Goal: Information Seeking & Learning: Learn about a topic

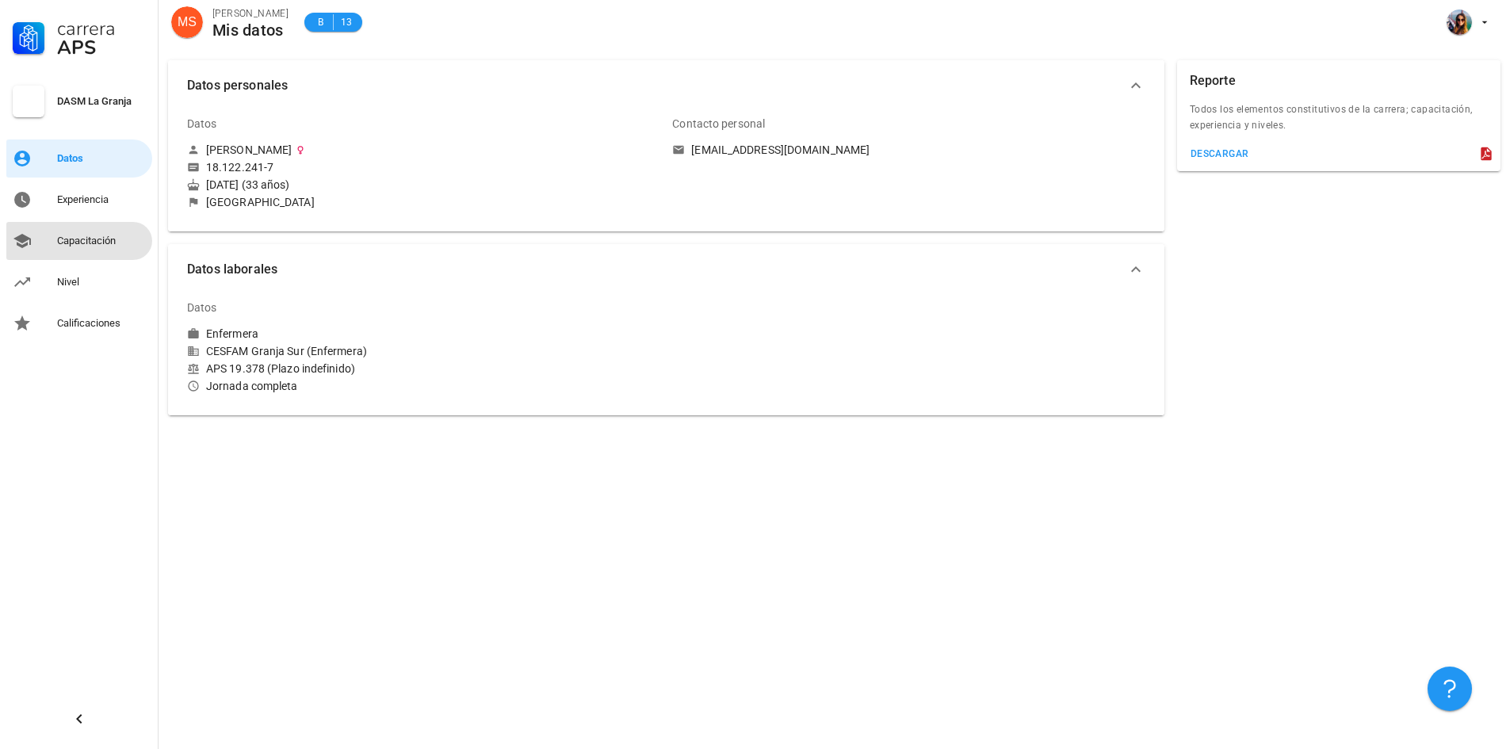
click at [90, 240] on div "Capacitación" at bounding box center [101, 241] width 89 height 13
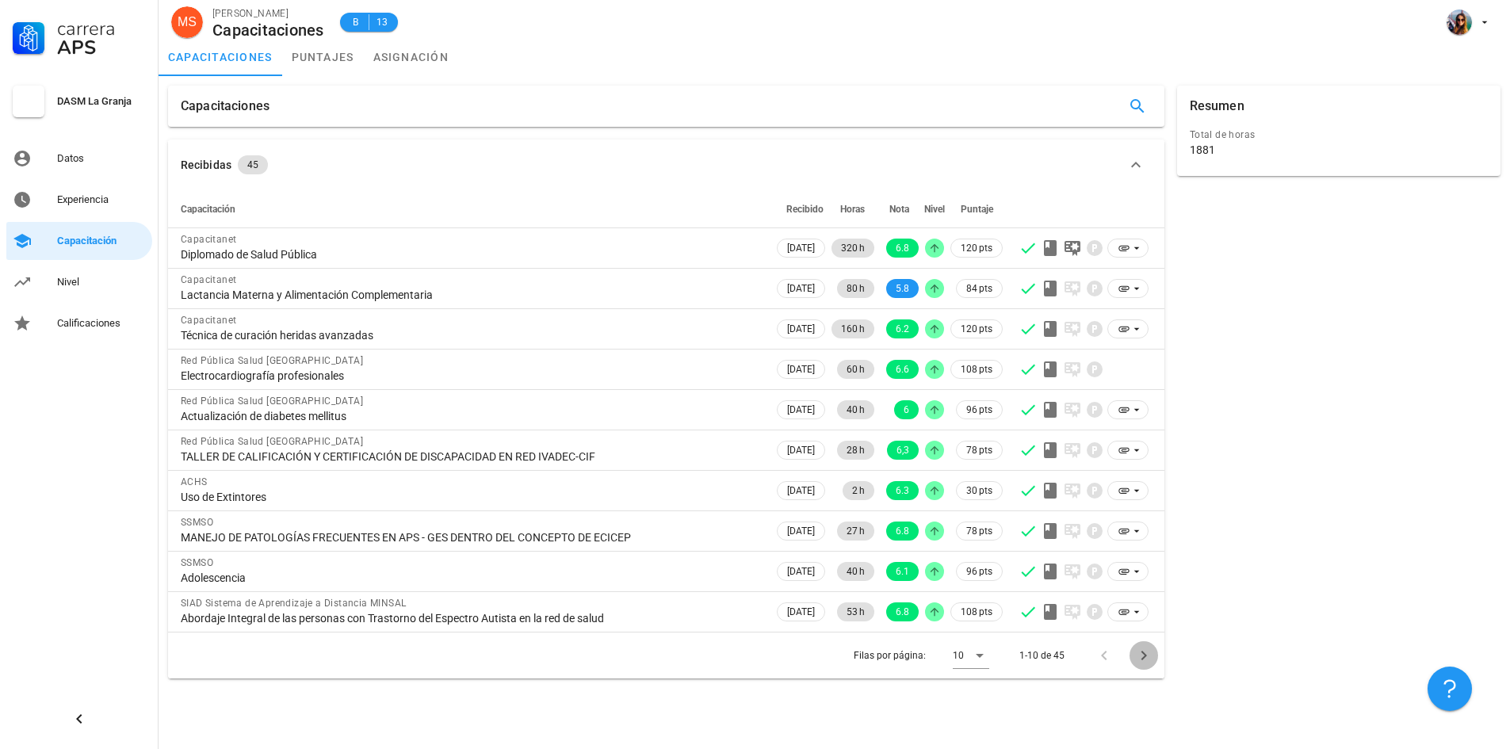
click at [1136, 658] on icon "Página siguiente" at bounding box center [1143, 655] width 19 height 19
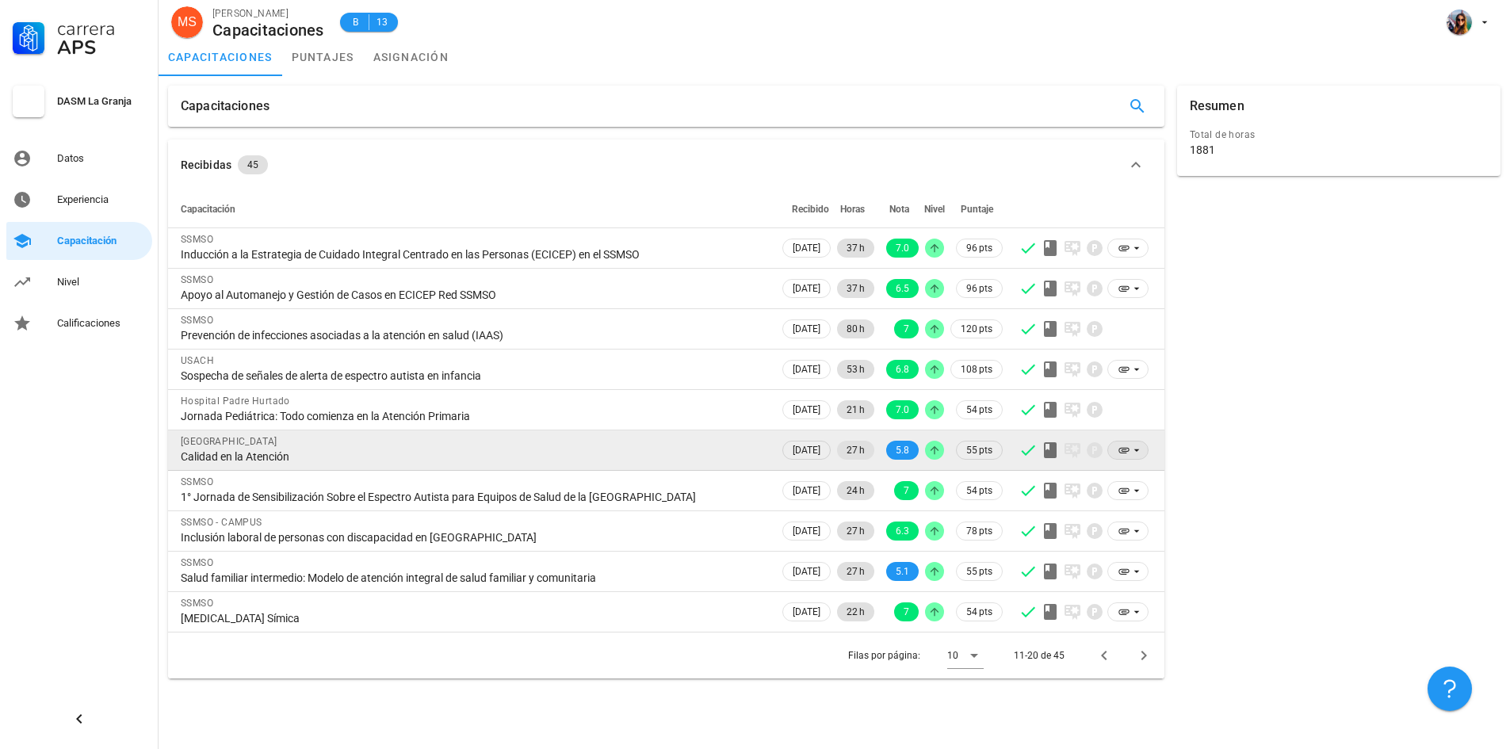
click at [1122, 450] on icon at bounding box center [1123, 451] width 10 height 6
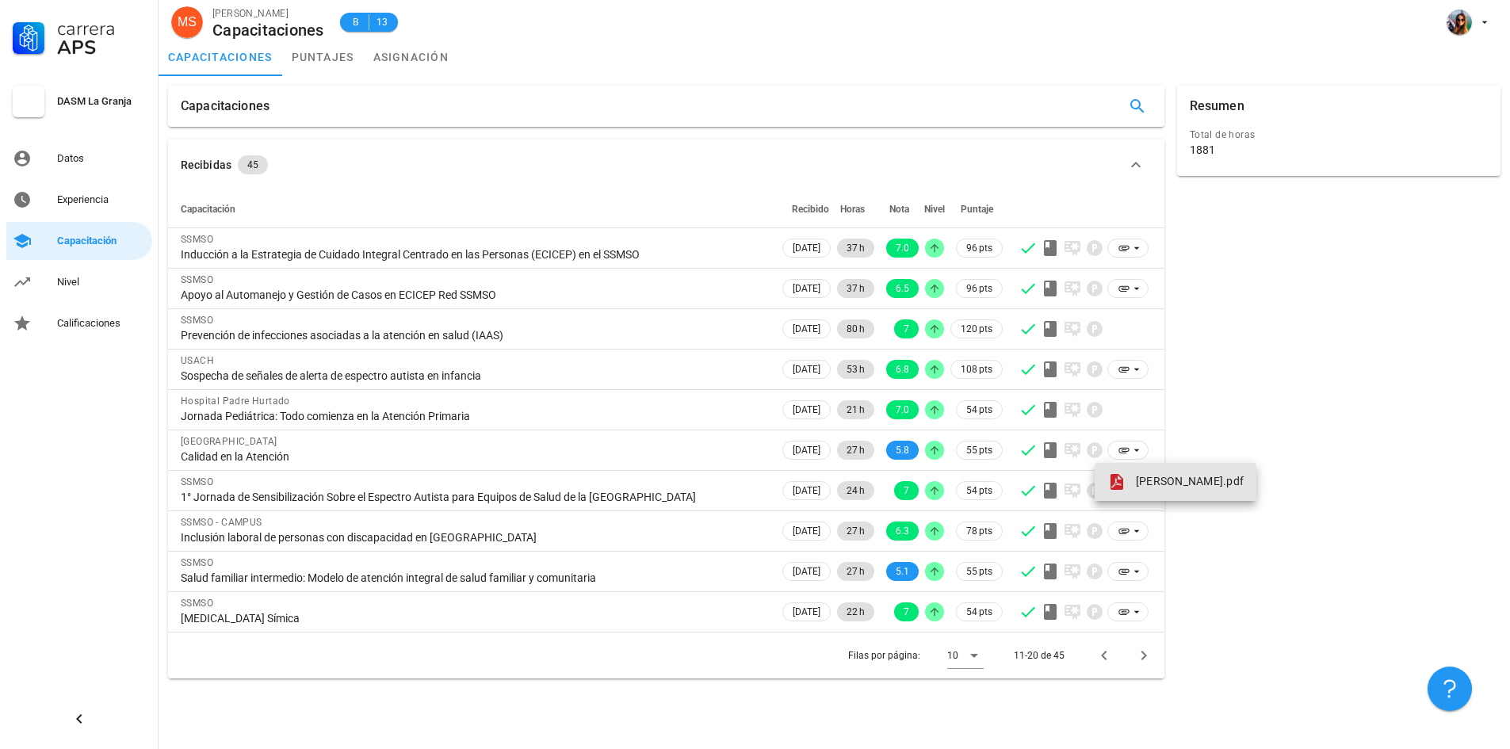
click at [1166, 476] on span "[PERSON_NAME].pdf" at bounding box center [1190, 481] width 108 height 13
click at [334, 63] on link "puntajes" at bounding box center [323, 57] width 82 height 38
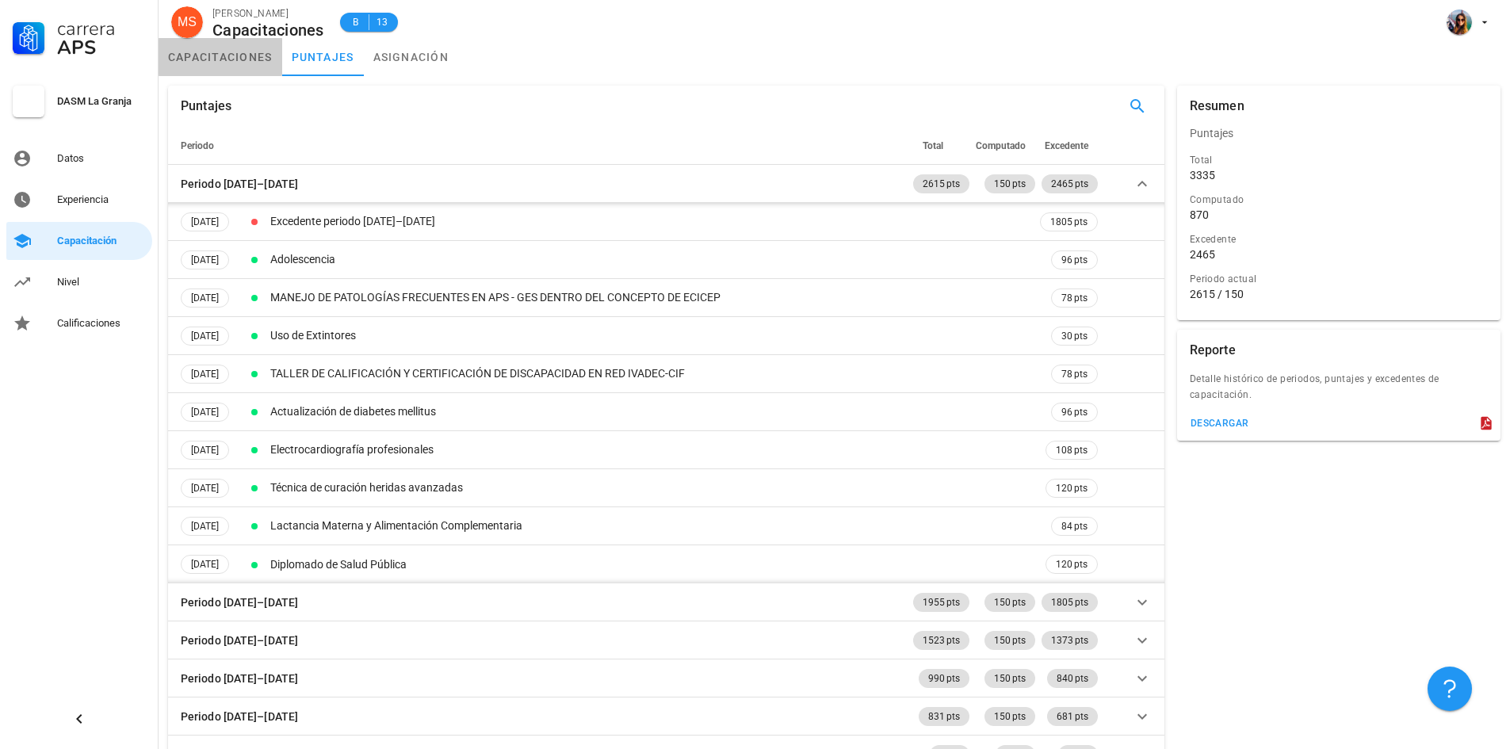
click at [251, 61] on link "capacitaciones" at bounding box center [221, 57] width 124 height 38
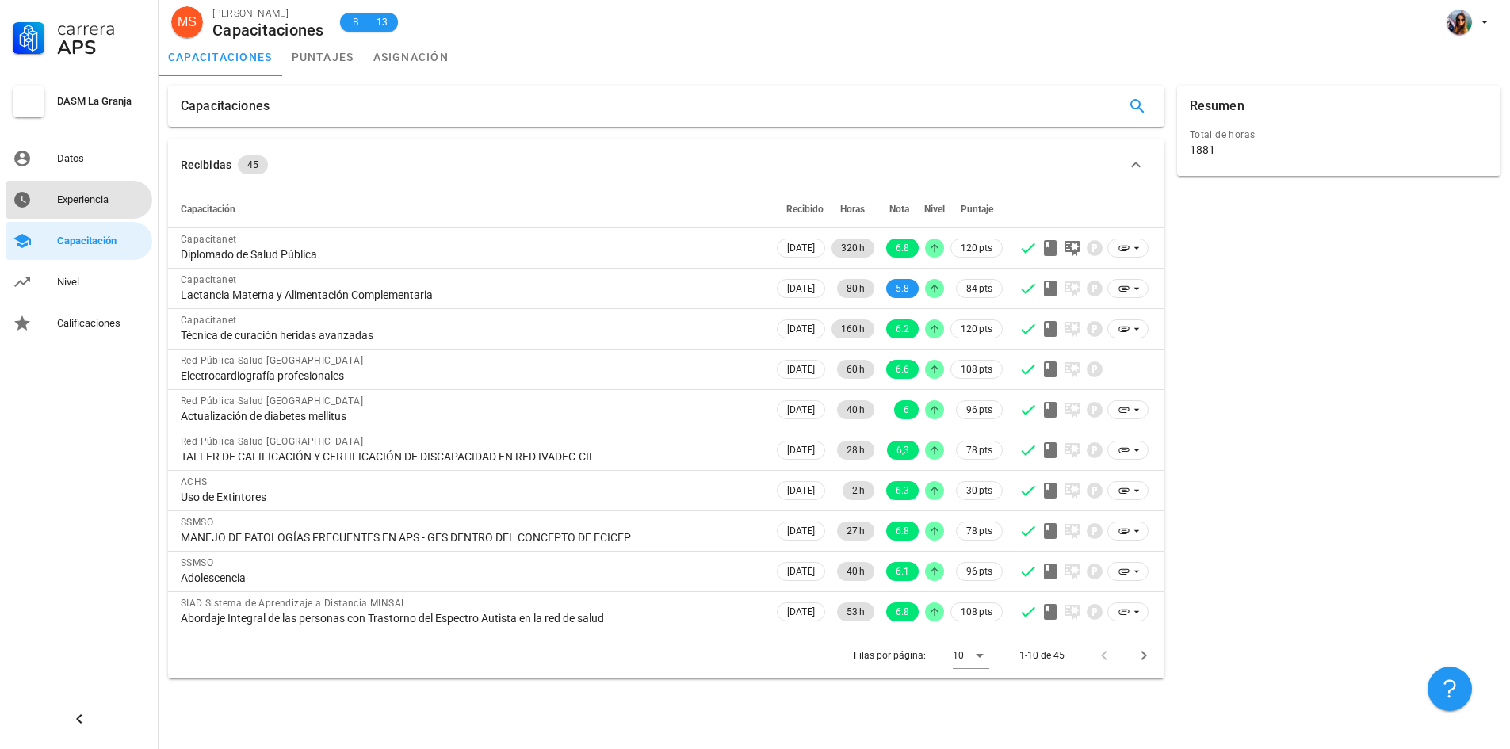
click at [105, 201] on div "Experiencia" at bounding box center [101, 199] width 89 height 13
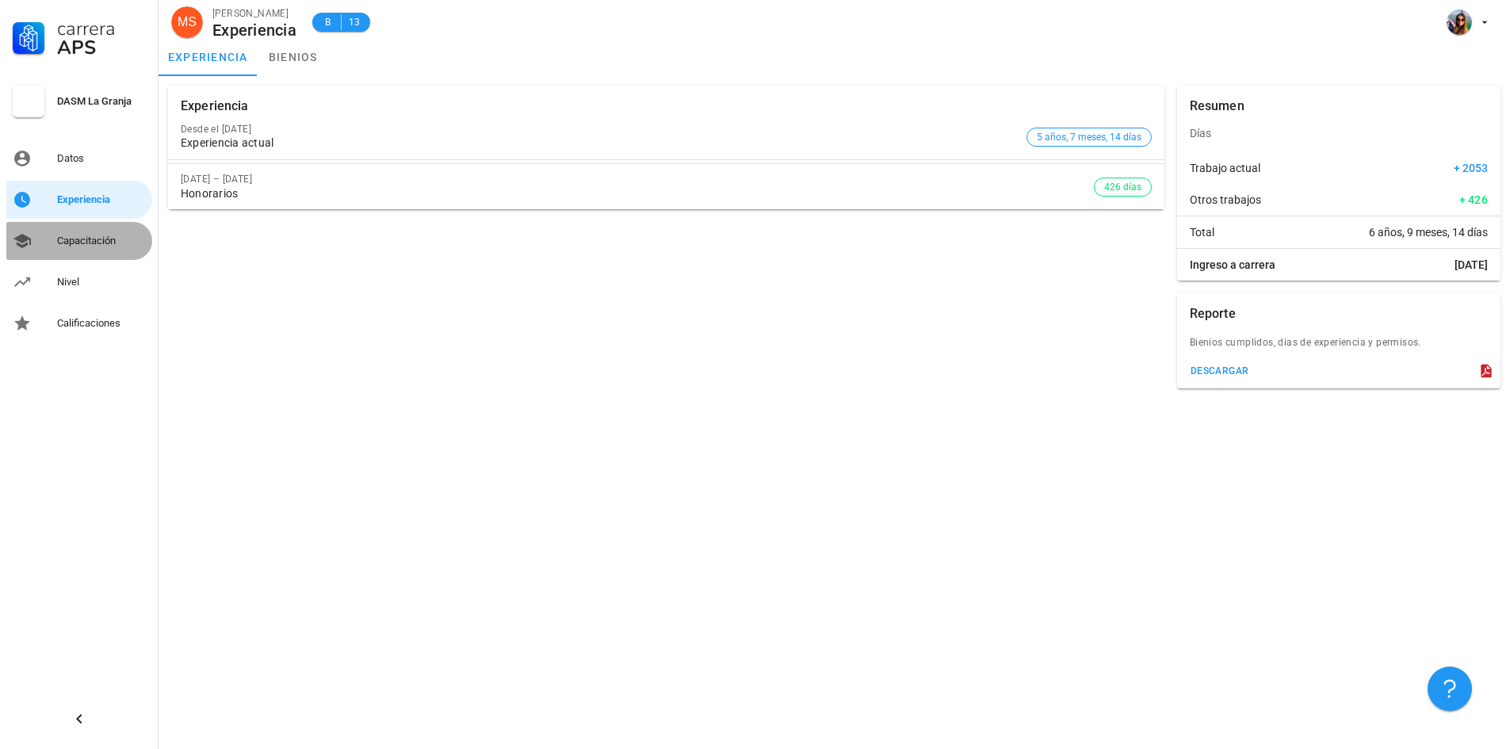
click at [106, 241] on div "Capacitación" at bounding box center [101, 241] width 89 height 13
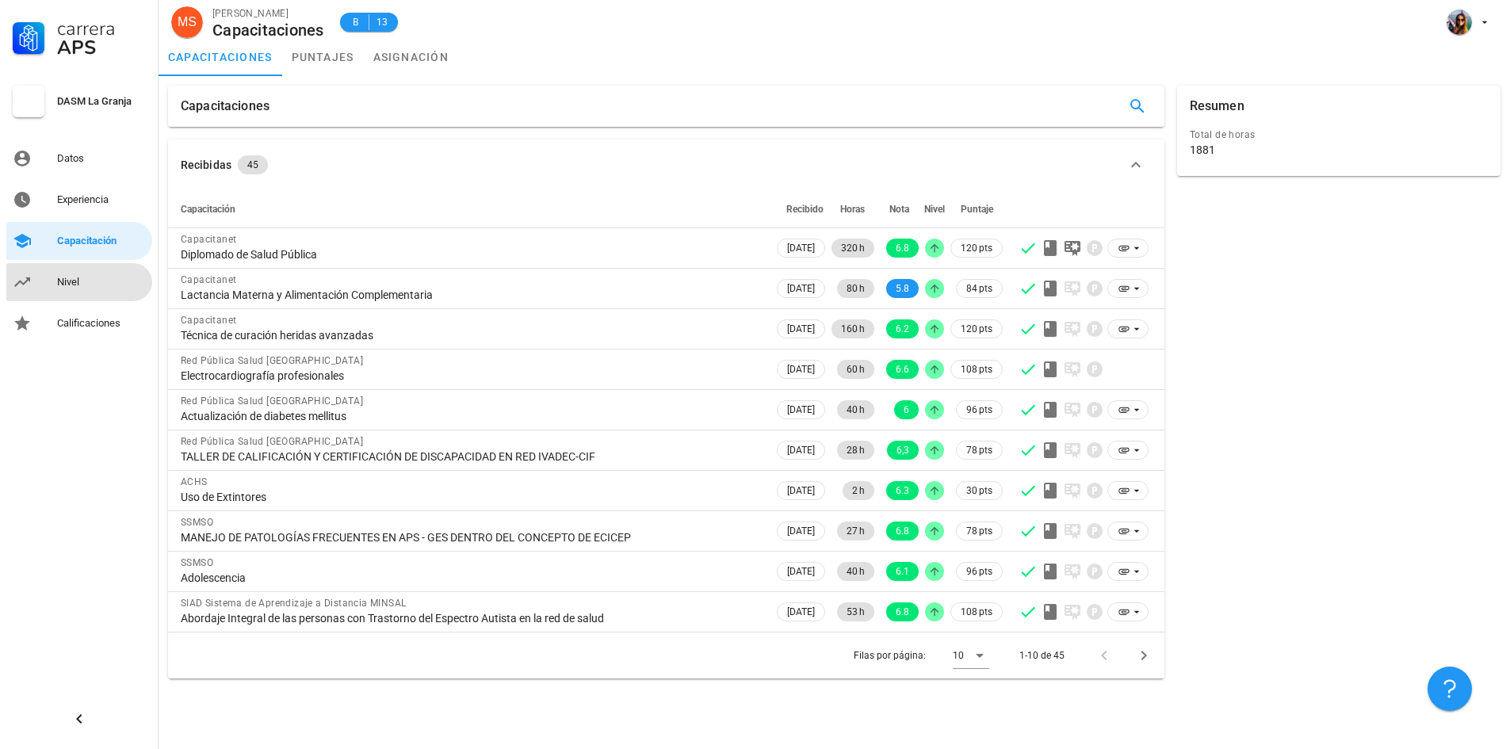
click at [87, 286] on div "Nivel" at bounding box center [101, 282] width 89 height 13
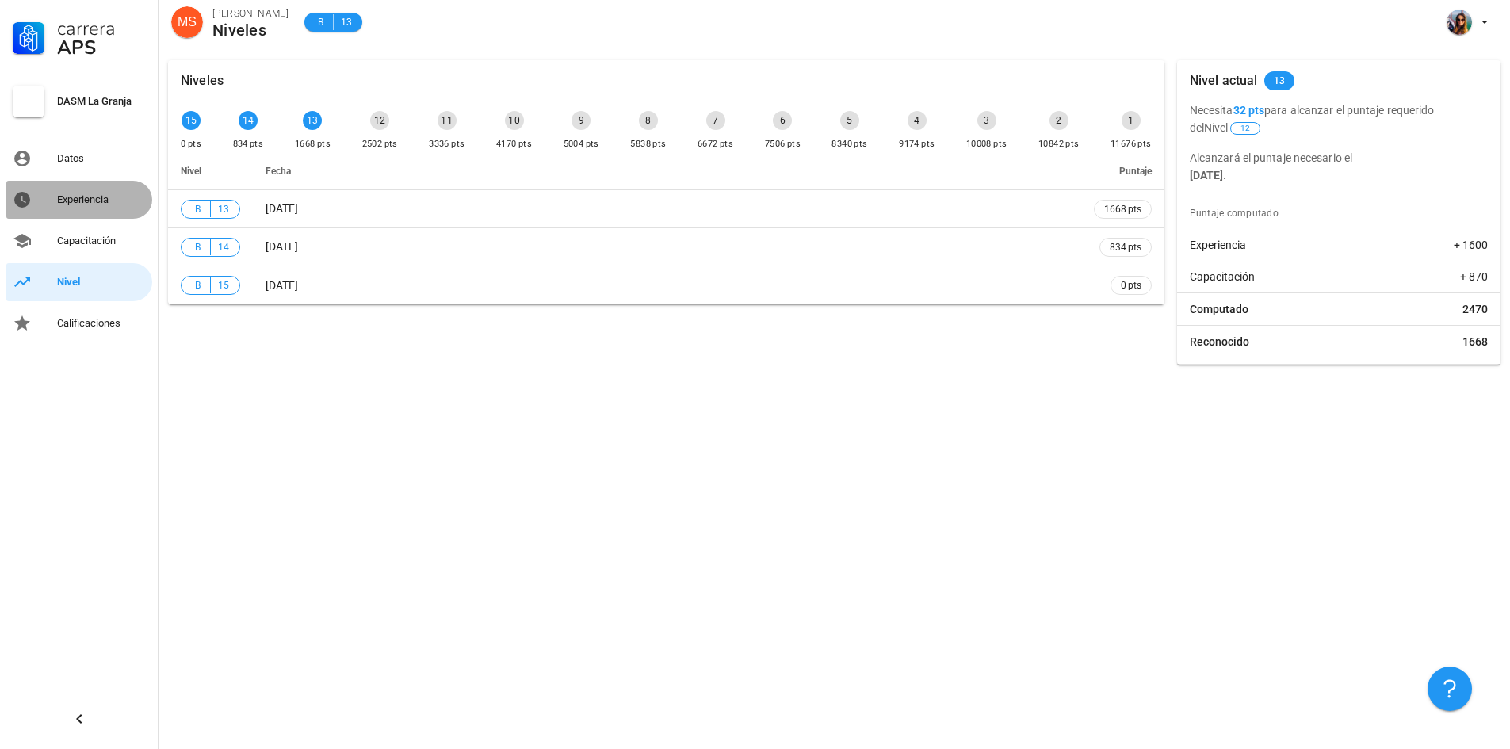
click at [82, 191] on div "Experiencia" at bounding box center [101, 199] width 89 height 25
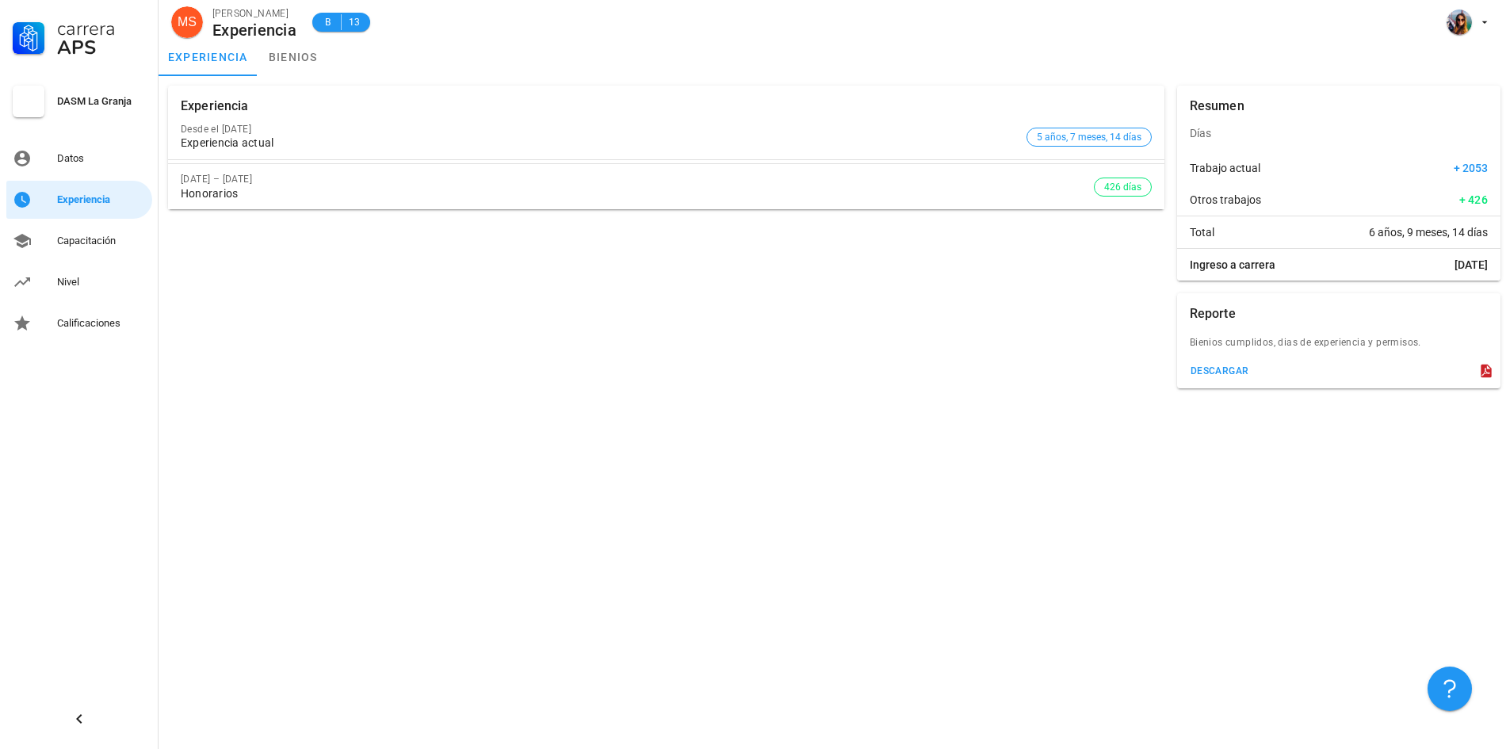
click at [299, 137] on div "Experiencia actual" at bounding box center [600, 142] width 839 height 13
click at [266, 127] on div "Desde el [DATE]" at bounding box center [600, 129] width 839 height 11
click at [302, 51] on link "bienios" at bounding box center [293, 57] width 71 height 38
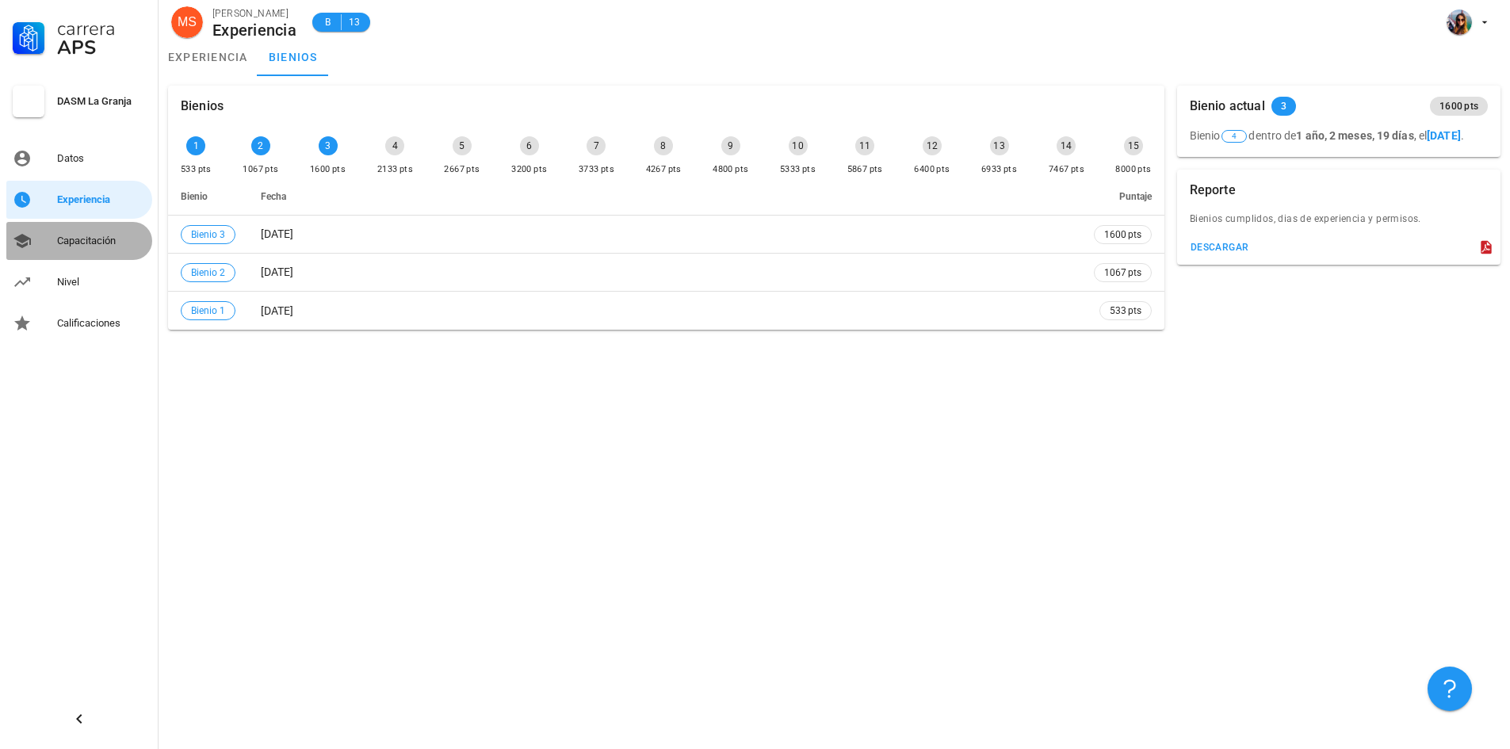
click at [89, 246] on div "Capacitación" at bounding box center [101, 241] width 89 height 13
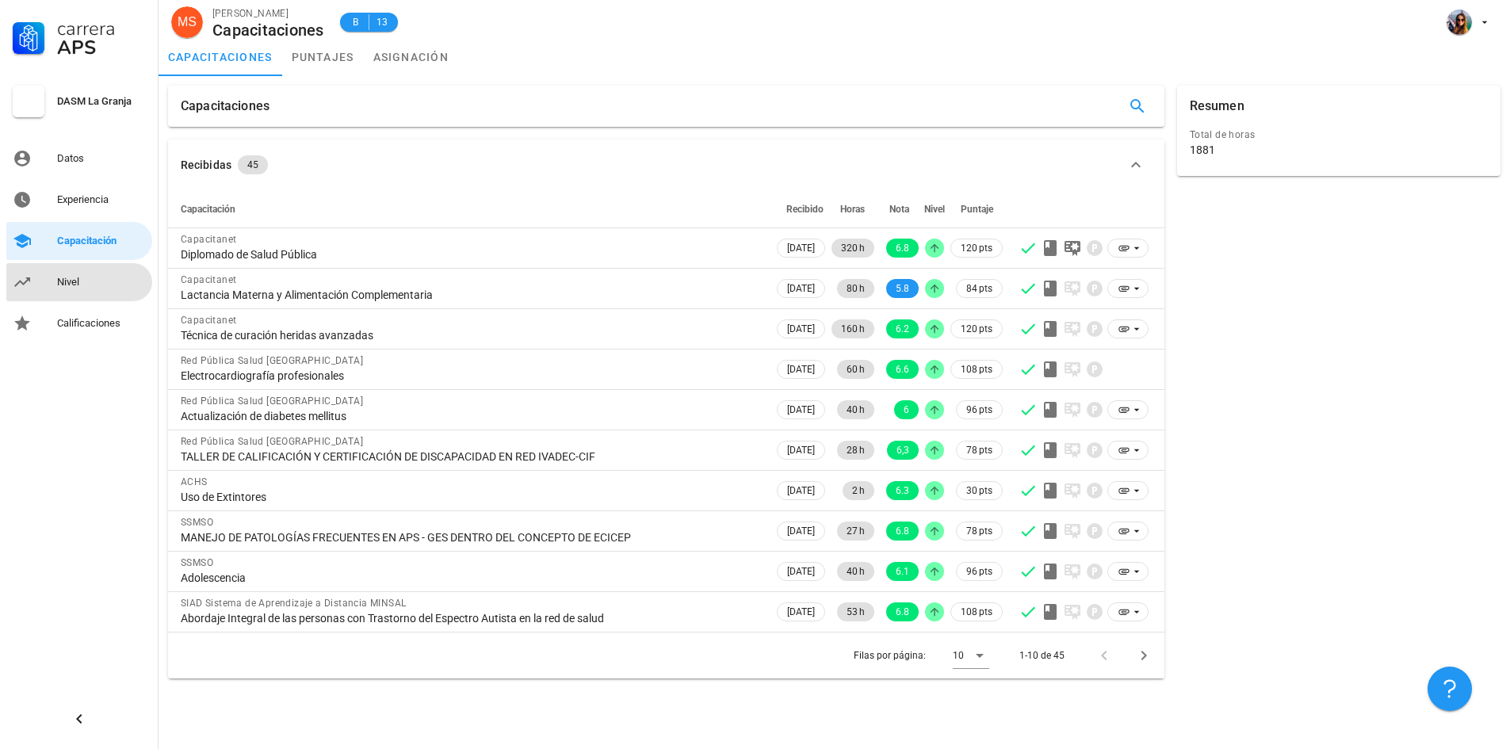
click at [91, 277] on div "Nivel" at bounding box center [101, 282] width 89 height 13
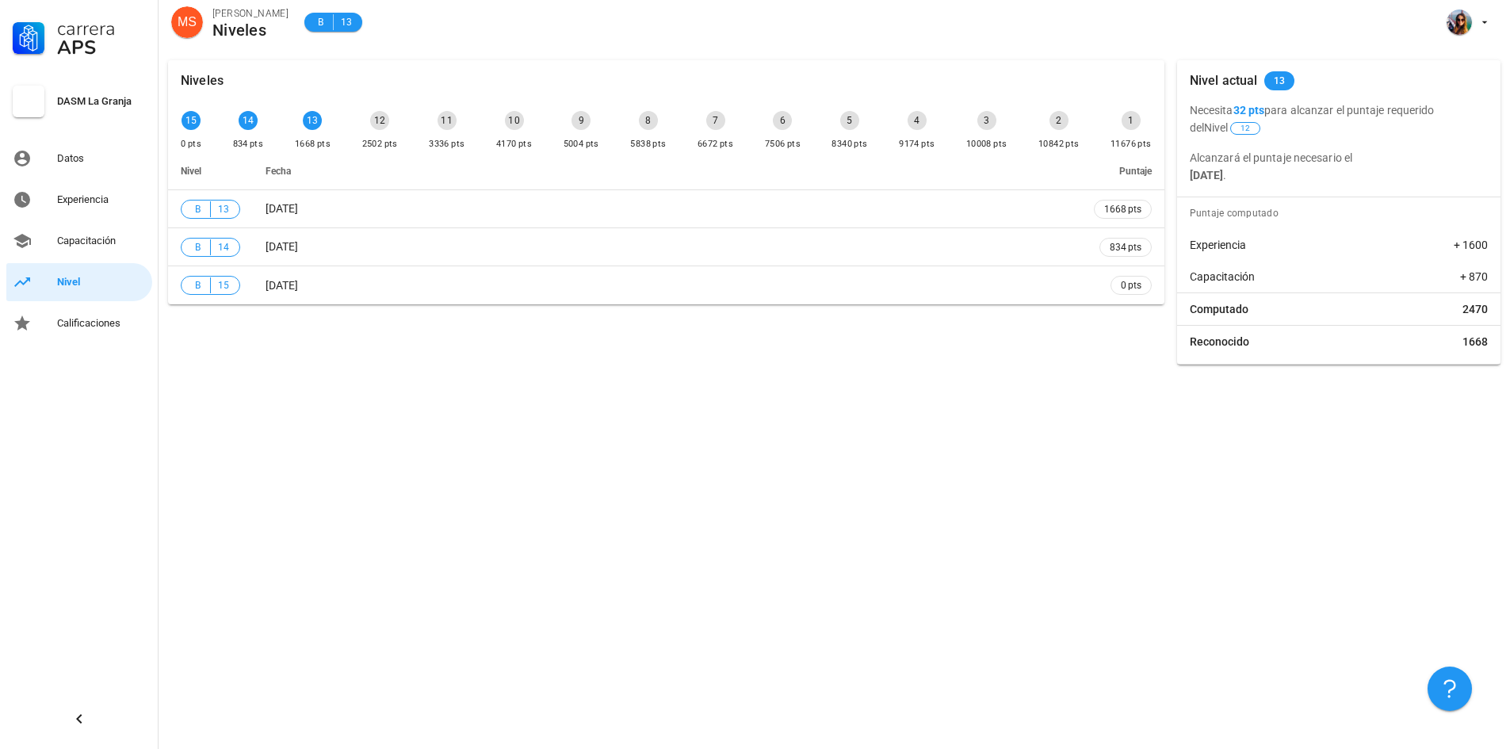
drag, startPoint x: 318, startPoint y: 400, endPoint x: 319, endPoint y: 388, distance: 12.7
click at [319, 391] on div "Niveles 15 0 pts 14 834 pts 13 1668 pts 12 2502 pts 11 3336 pts 10 4170 pts 9 5…" at bounding box center [834, 400] width 1351 height 698
click at [134, 377] on div "Carrera APS DASM La Granja Datos Experiencia Capacitación Nivel Calificaciones" at bounding box center [79, 374] width 159 height 749
click at [133, 361] on div "Carrera APS DASM La Granja Datos Experiencia Capacitación Nivel Calificaciones" at bounding box center [79, 374] width 159 height 749
click at [292, 506] on div "Niveles 15 0 pts 14 834 pts 13 1668 pts 12 2502 pts 11 3336 pts 10 4170 pts 9 5…" at bounding box center [834, 400] width 1351 height 698
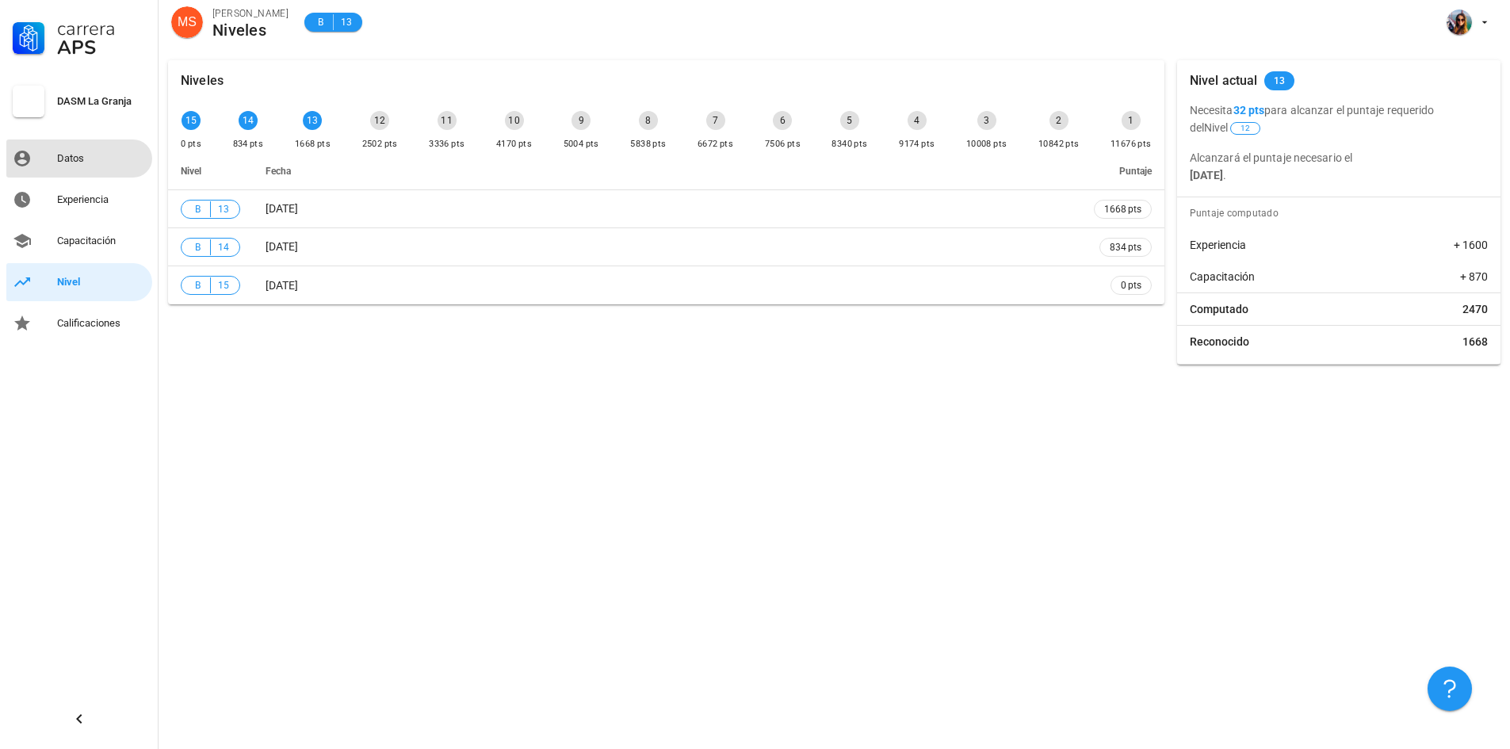
click at [95, 166] on div "Datos" at bounding box center [101, 158] width 89 height 25
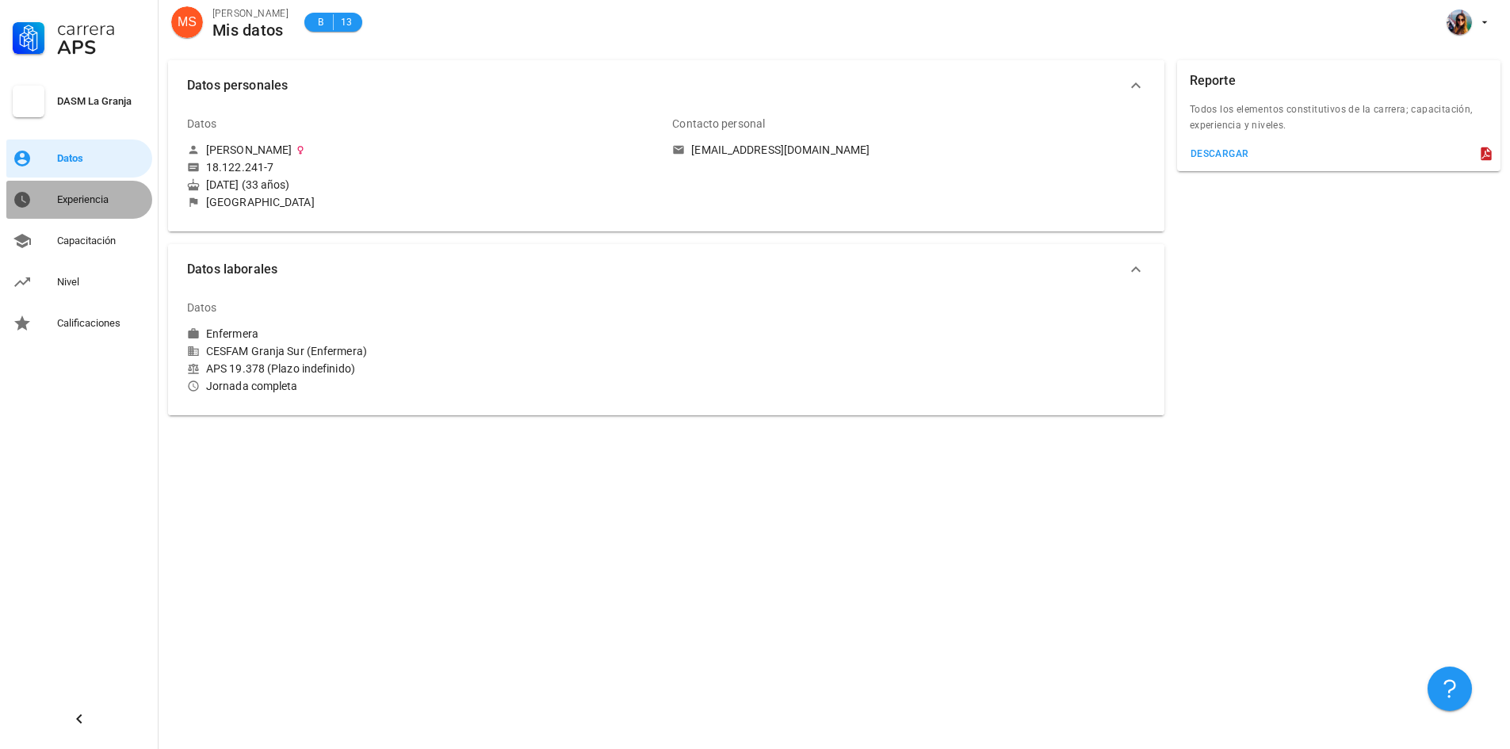
click at [76, 202] on div "Experiencia" at bounding box center [101, 199] width 89 height 13
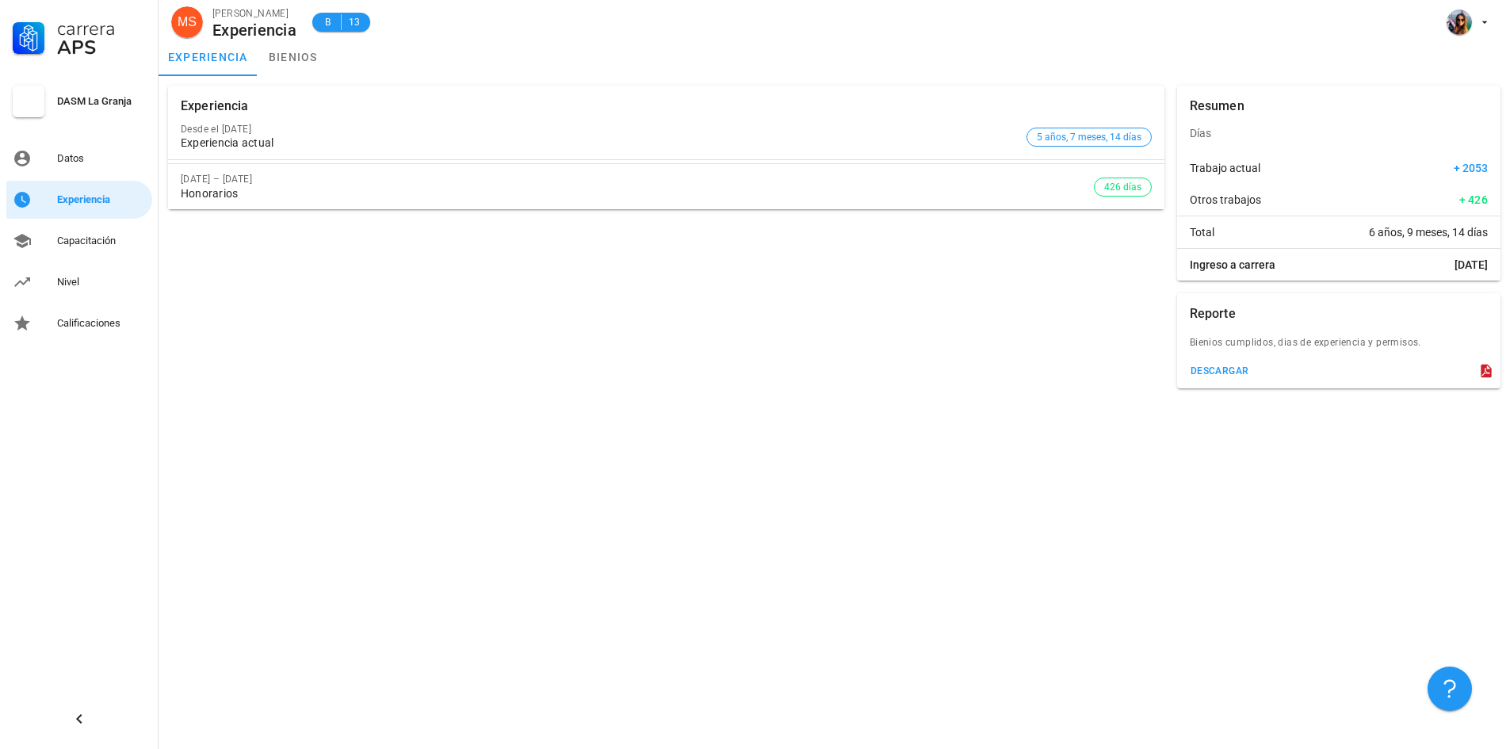
click at [319, 140] on div "Experiencia actual" at bounding box center [600, 142] width 839 height 13
click at [296, 182] on div "[DATE] – [DATE]" at bounding box center [637, 179] width 913 height 11
click at [287, 53] on link "bienios" at bounding box center [293, 57] width 71 height 38
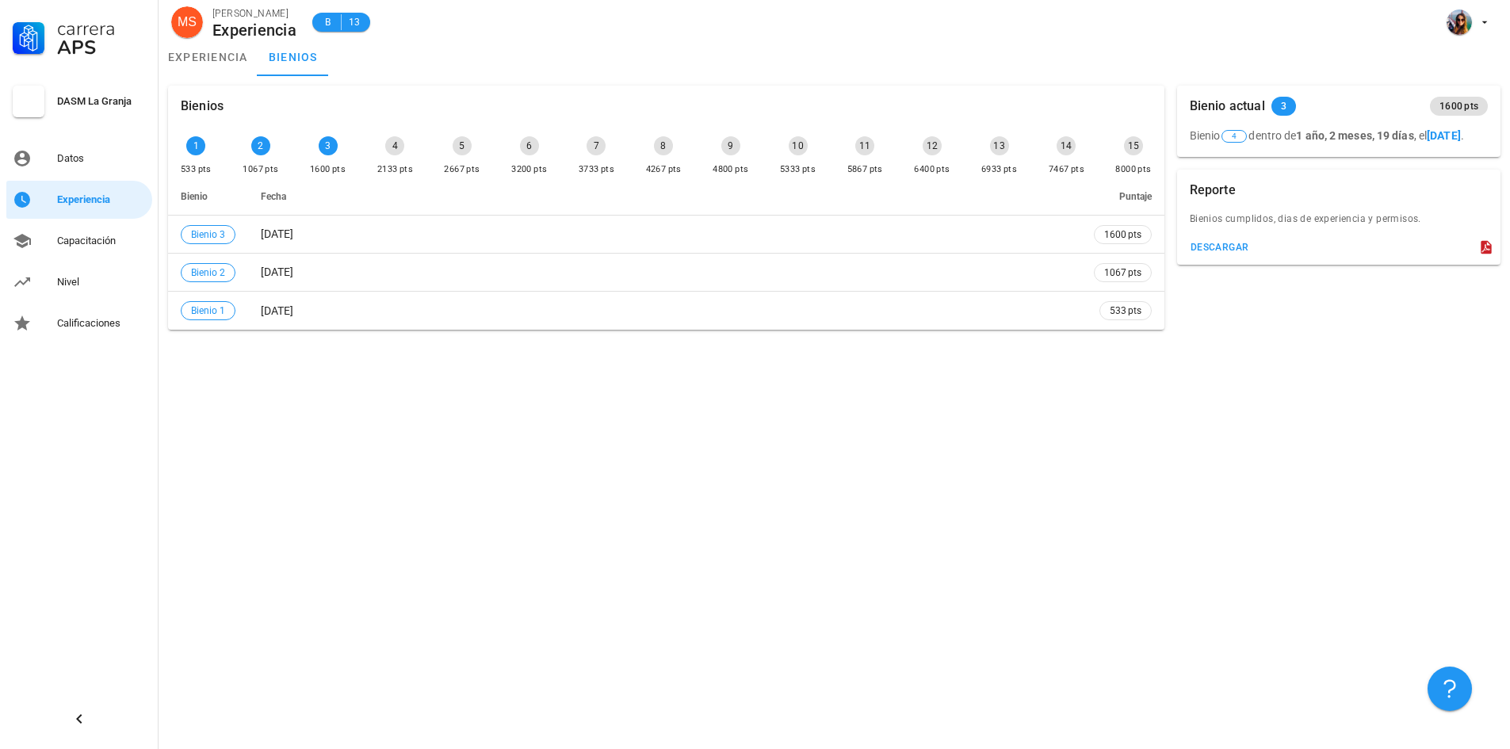
click at [393, 169] on div "2133 pts" at bounding box center [395, 170] width 36 height 16
click at [395, 144] on div "4" at bounding box center [394, 145] width 19 height 19
click at [89, 238] on div "Capacitación" at bounding box center [101, 241] width 89 height 13
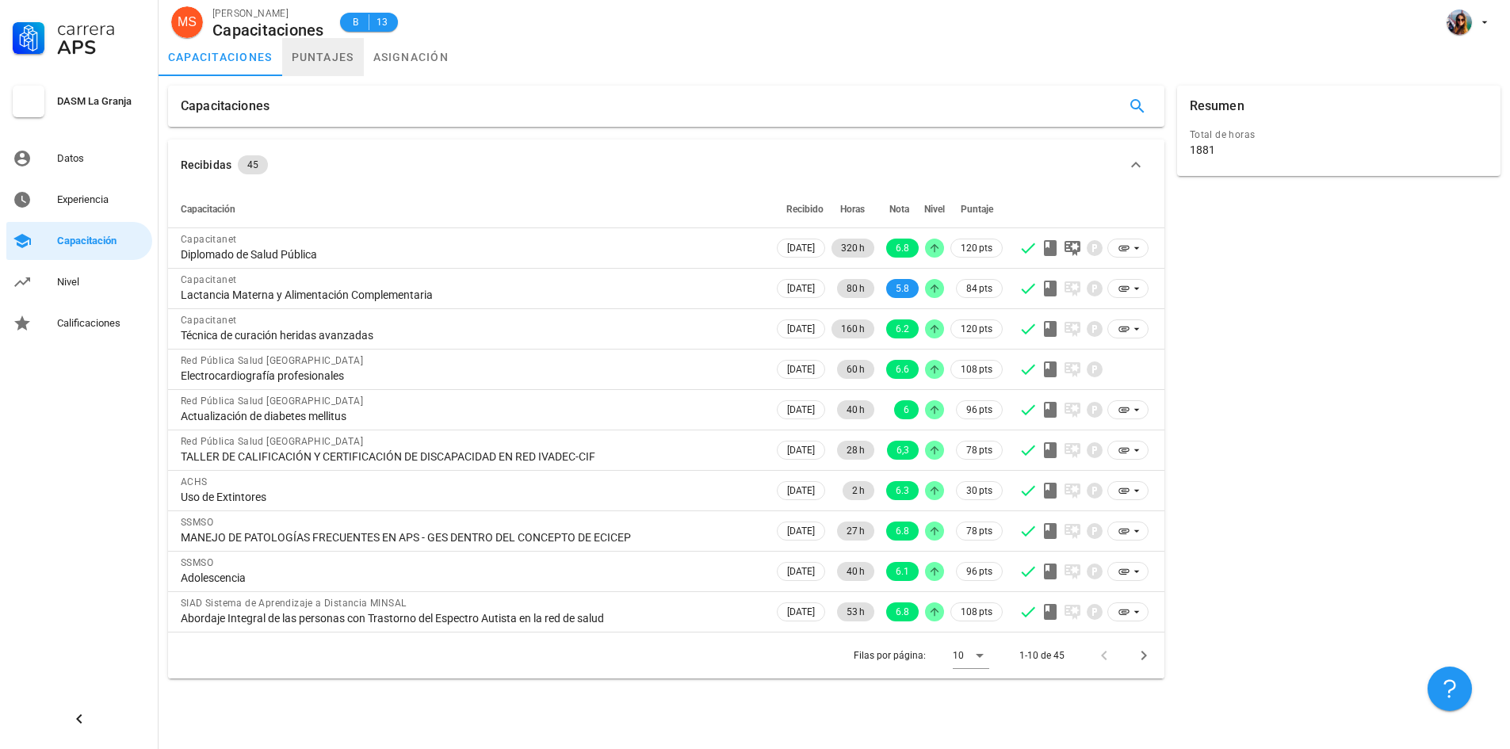
click at [329, 59] on link "puntajes" at bounding box center [323, 57] width 82 height 38
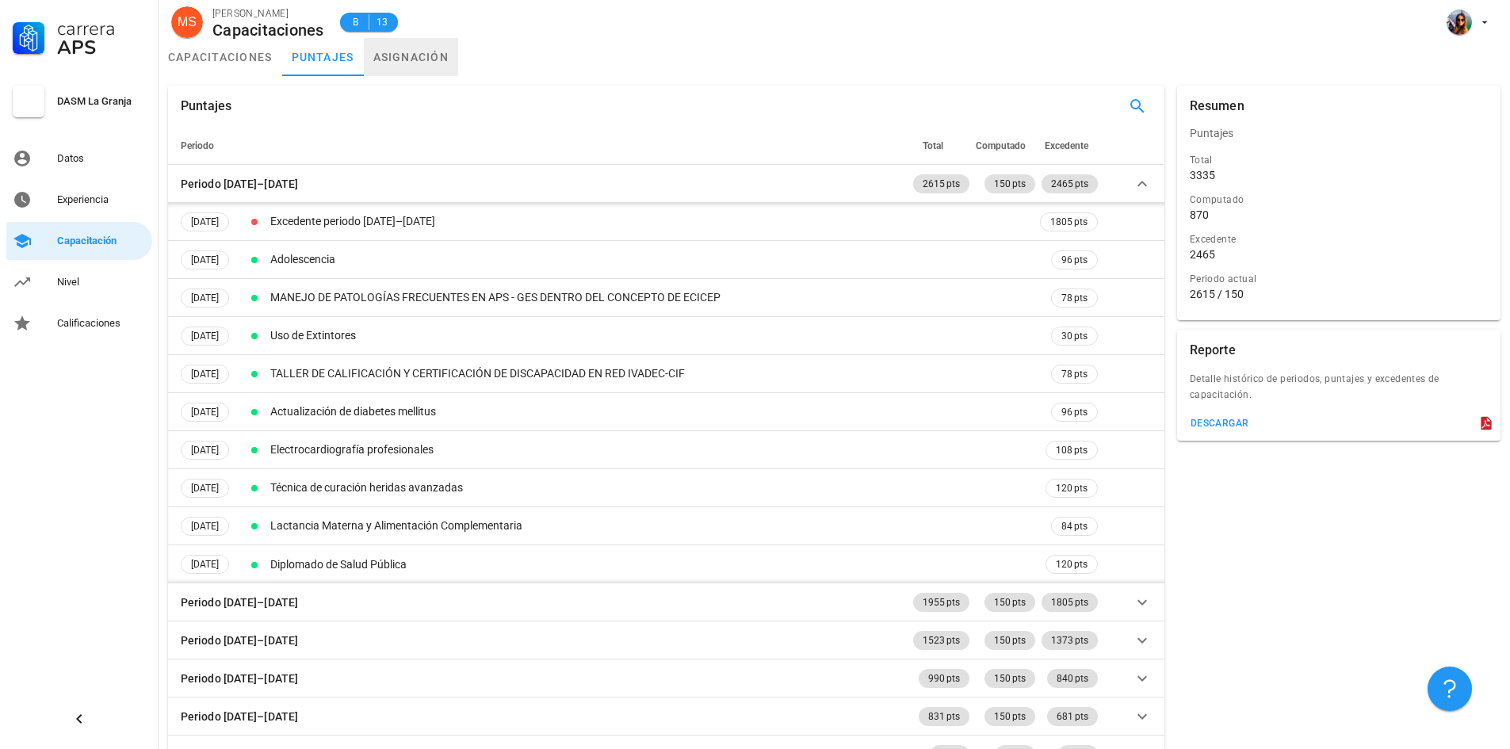
click at [419, 48] on link "asignación" at bounding box center [411, 57] width 95 height 38
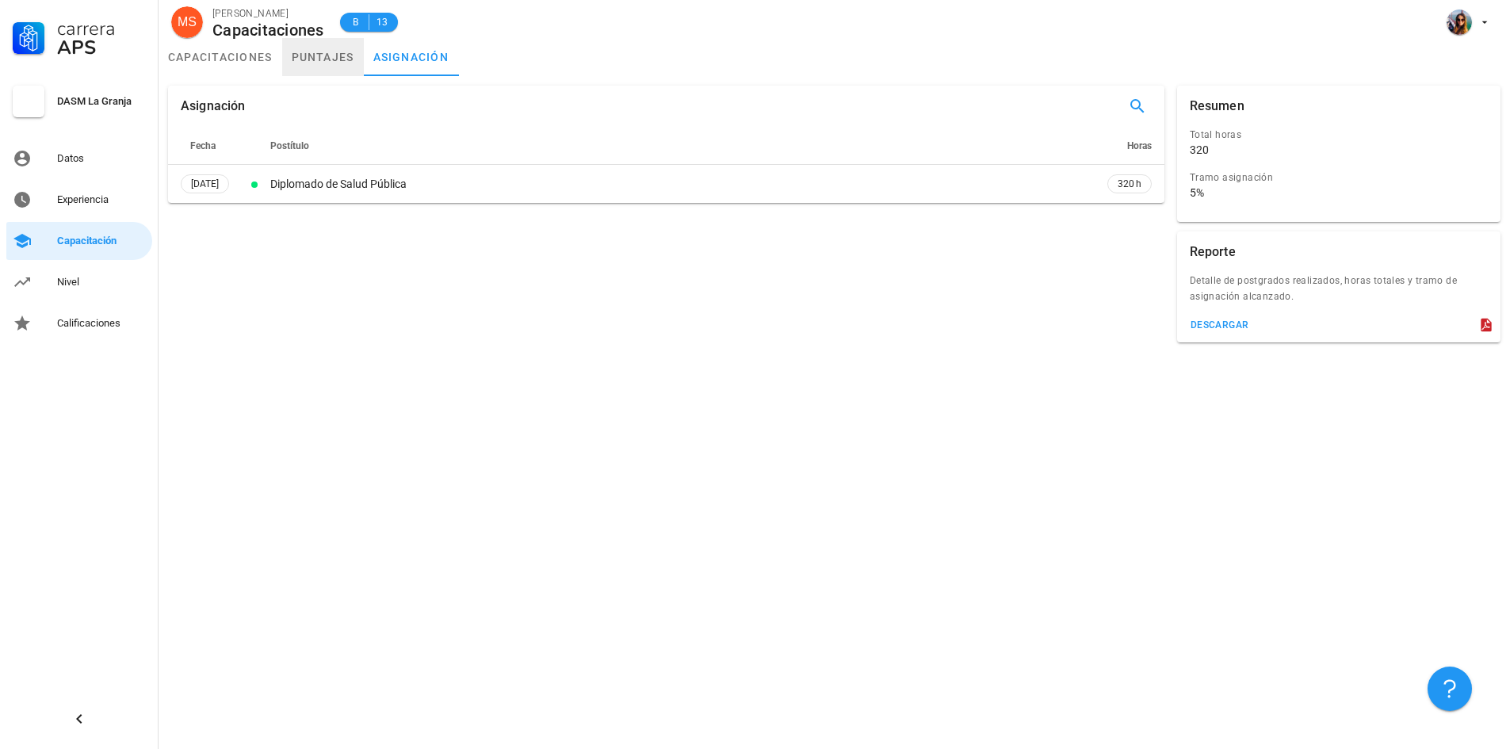
click at [304, 59] on link "puntajes" at bounding box center [323, 57] width 82 height 38
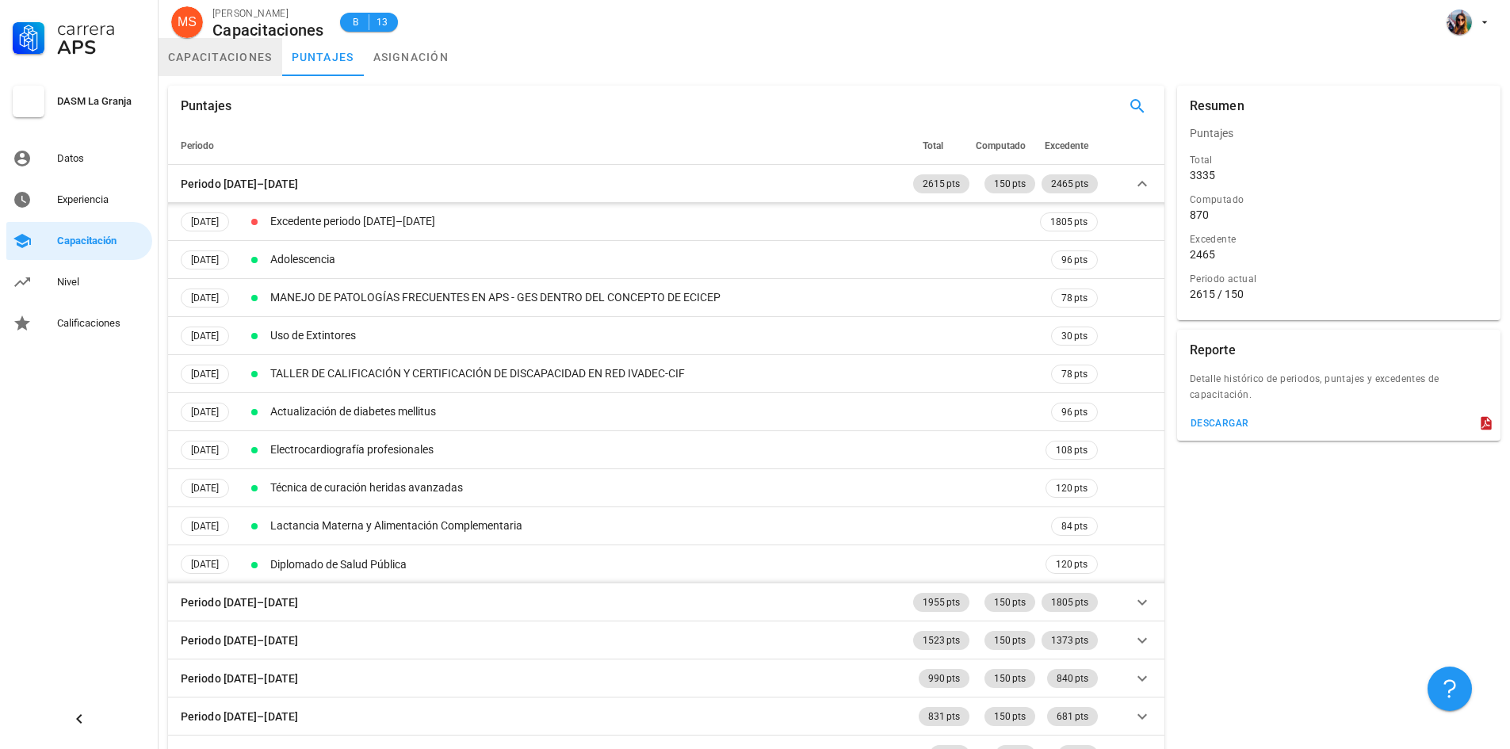
click at [244, 56] on link "capacitaciones" at bounding box center [221, 57] width 124 height 38
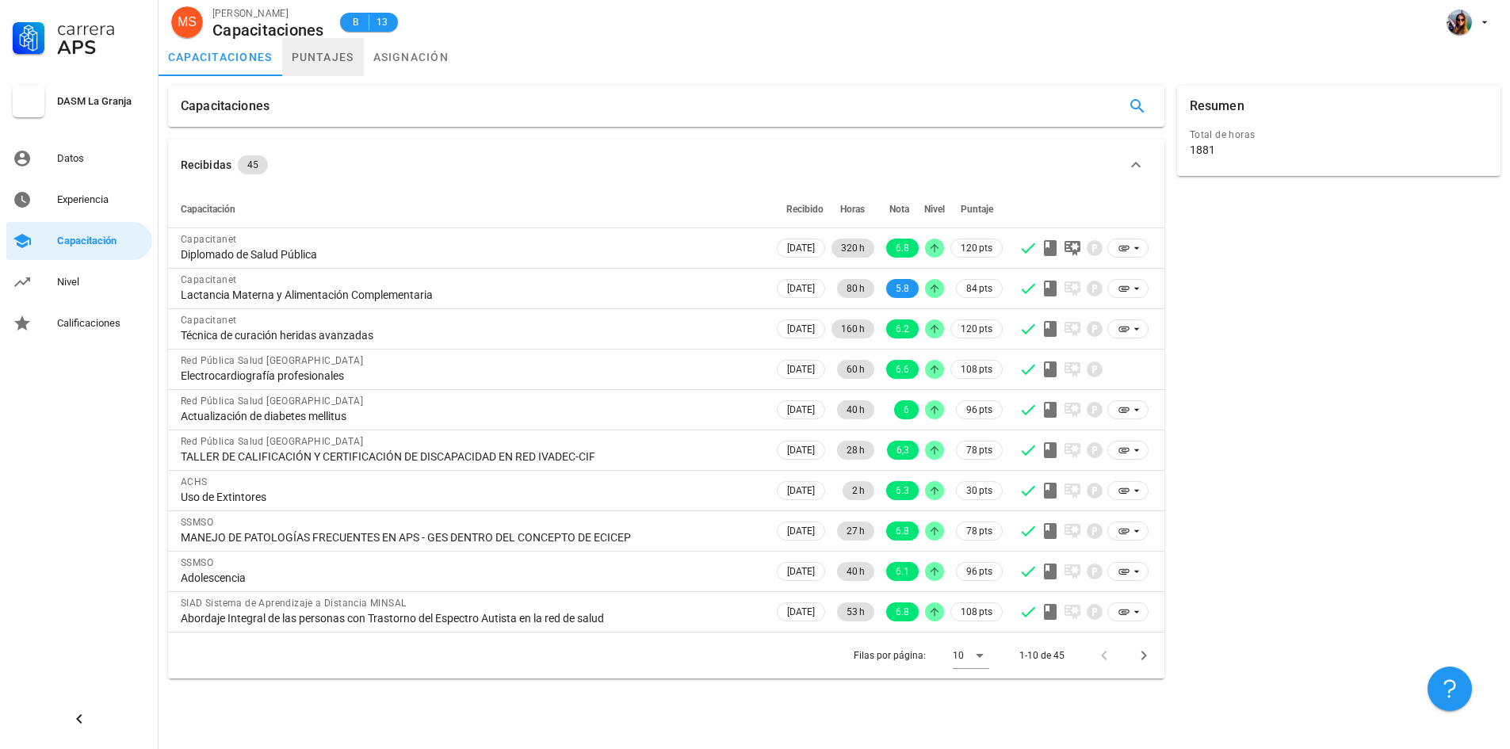
click at [338, 63] on link "puntajes" at bounding box center [323, 57] width 82 height 38
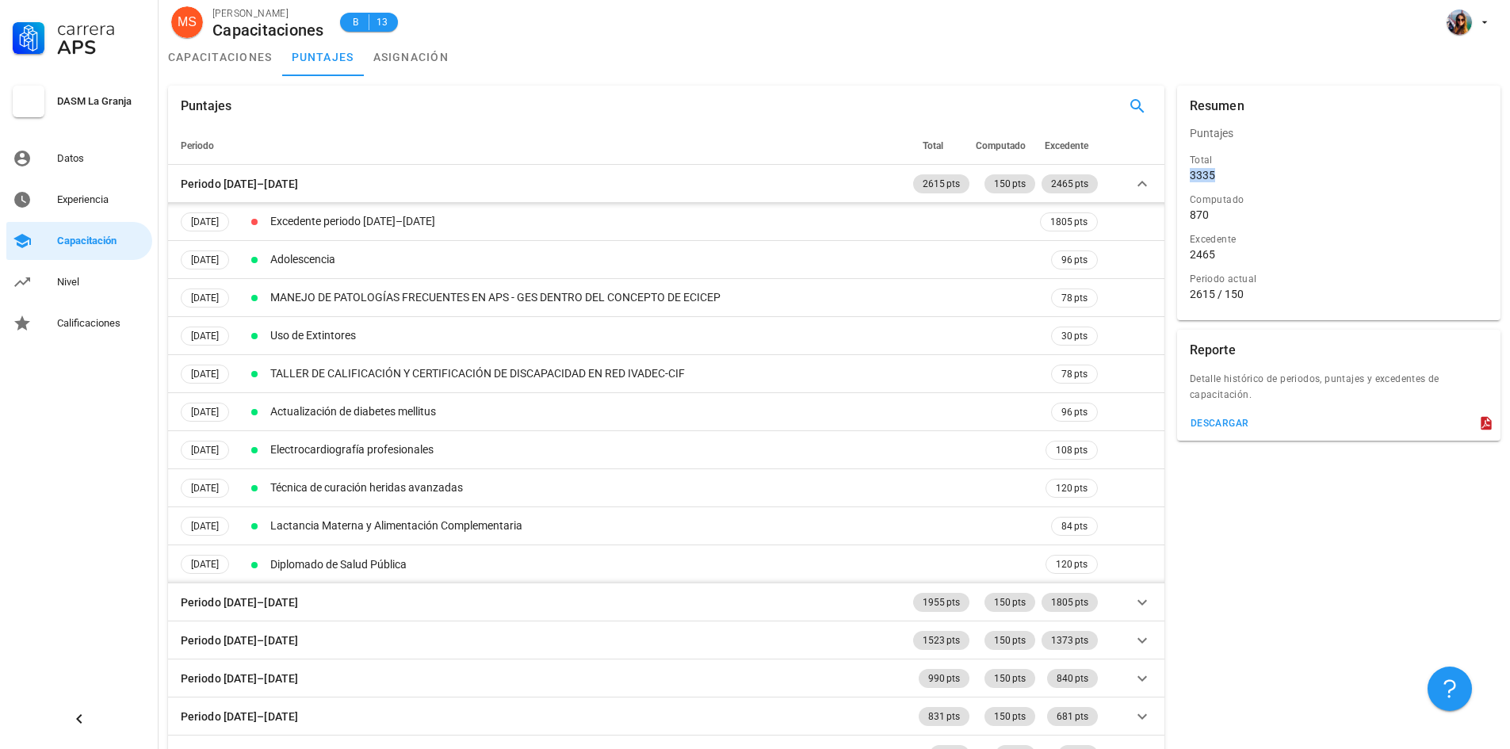
drag, startPoint x: 1220, startPoint y: 178, endPoint x: 1190, endPoint y: 170, distance: 31.0
click at [1190, 170] on div "3335" at bounding box center [1339, 175] width 298 height 14
drag, startPoint x: 1203, startPoint y: 207, endPoint x: 1190, endPoint y: 209, distance: 13.7
click at [1190, 209] on div "Computado 870" at bounding box center [1339, 207] width 298 height 30
click at [1206, 248] on div "2465" at bounding box center [1202, 254] width 25 height 14
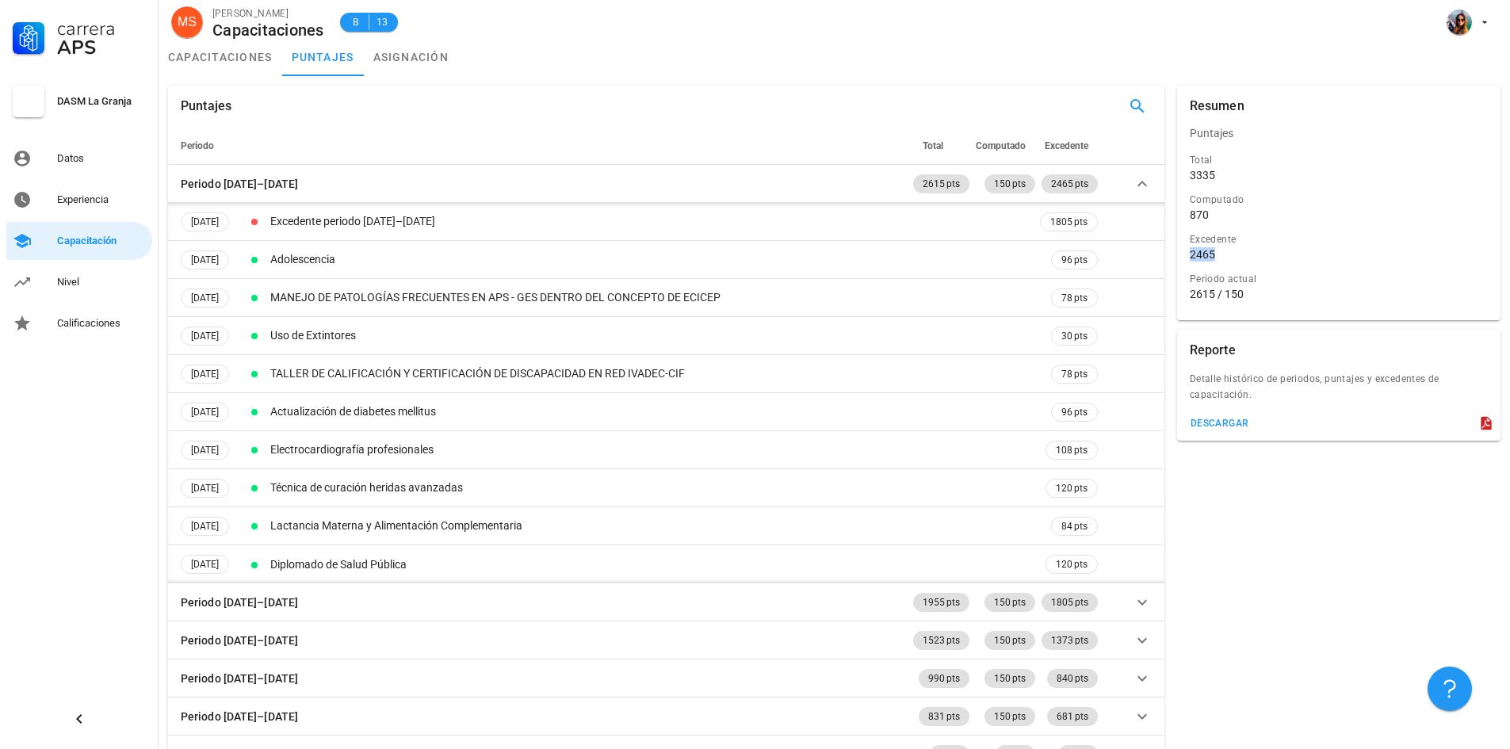
drag, startPoint x: 1192, startPoint y: 249, endPoint x: 1232, endPoint y: 248, distance: 39.6
click at [1232, 248] on div "2465" at bounding box center [1339, 254] width 298 height 14
click at [1242, 285] on div "Periodo actual" at bounding box center [1339, 279] width 298 height 16
click at [78, 277] on div "Nivel" at bounding box center [101, 282] width 89 height 13
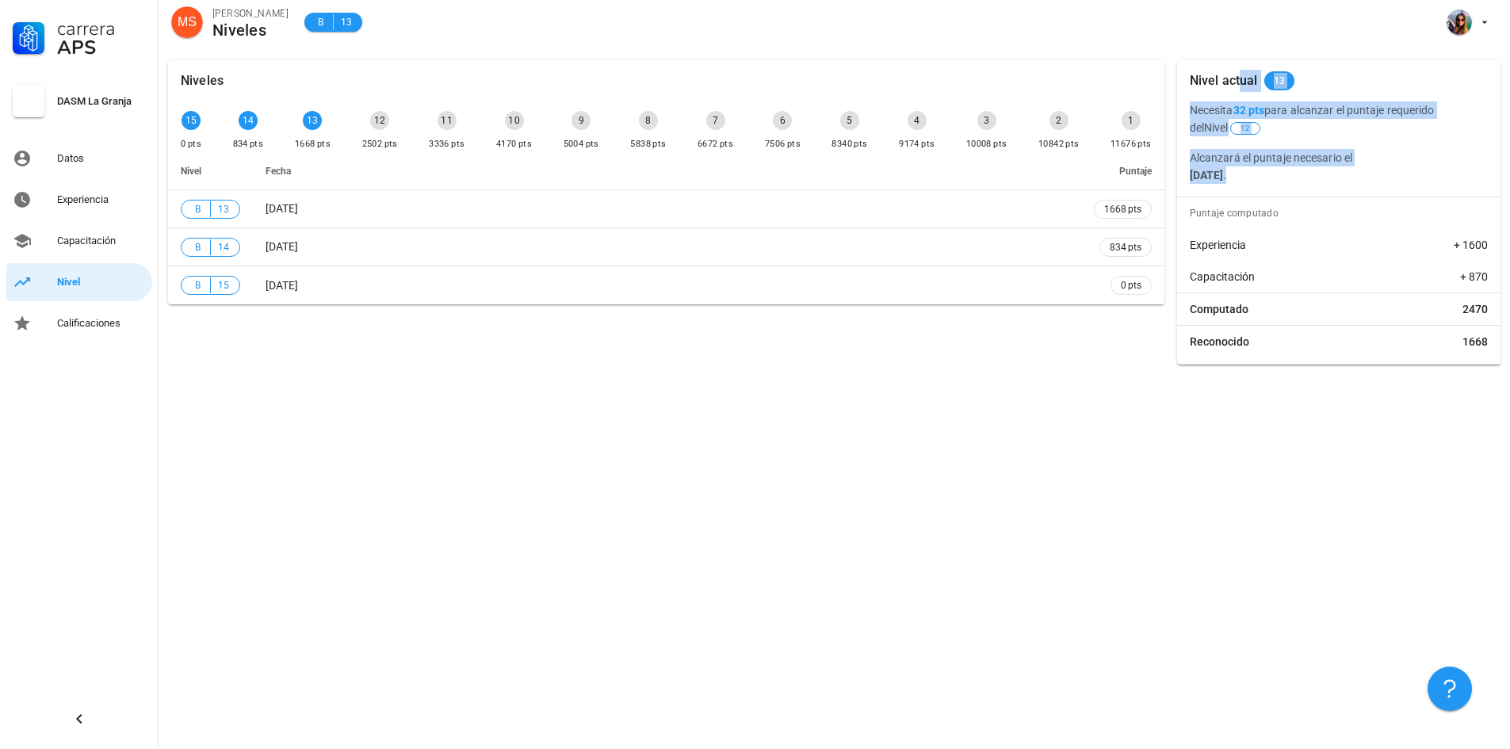
drag, startPoint x: 1331, startPoint y: 187, endPoint x: 1182, endPoint y: 96, distance: 174.7
click at [1183, 94] on div "Nivel actual 13 Necesita 32 pts para alcanzar el puntaje requerido del Nivel 12…" at bounding box center [1338, 212] width 323 height 304
click at [1280, 225] on div "Puntaje computado" at bounding box center [1341, 213] width 317 height 32
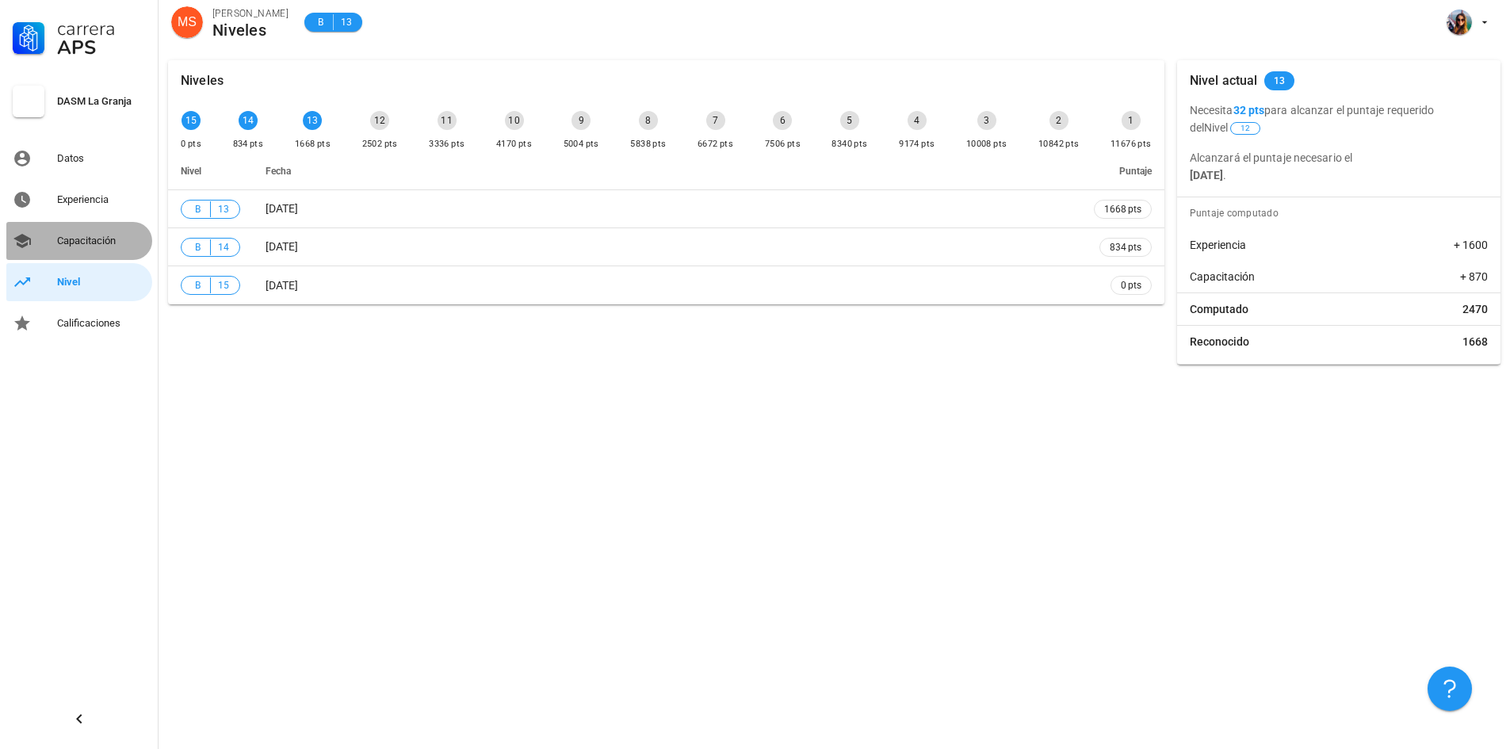
click at [94, 237] on div "Capacitación" at bounding box center [101, 241] width 89 height 13
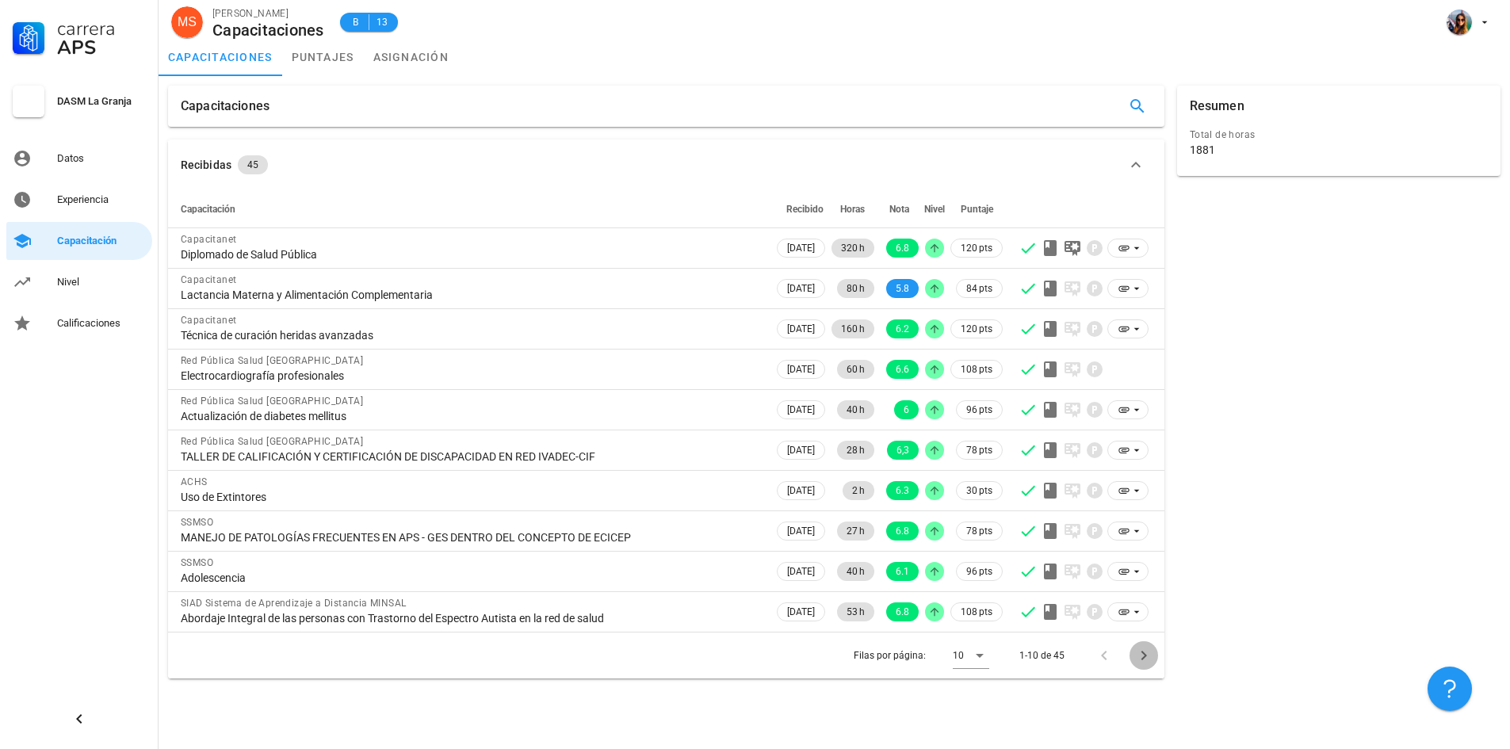
click at [1131, 651] on span "Página siguiente" at bounding box center [1144, 655] width 29 height 19
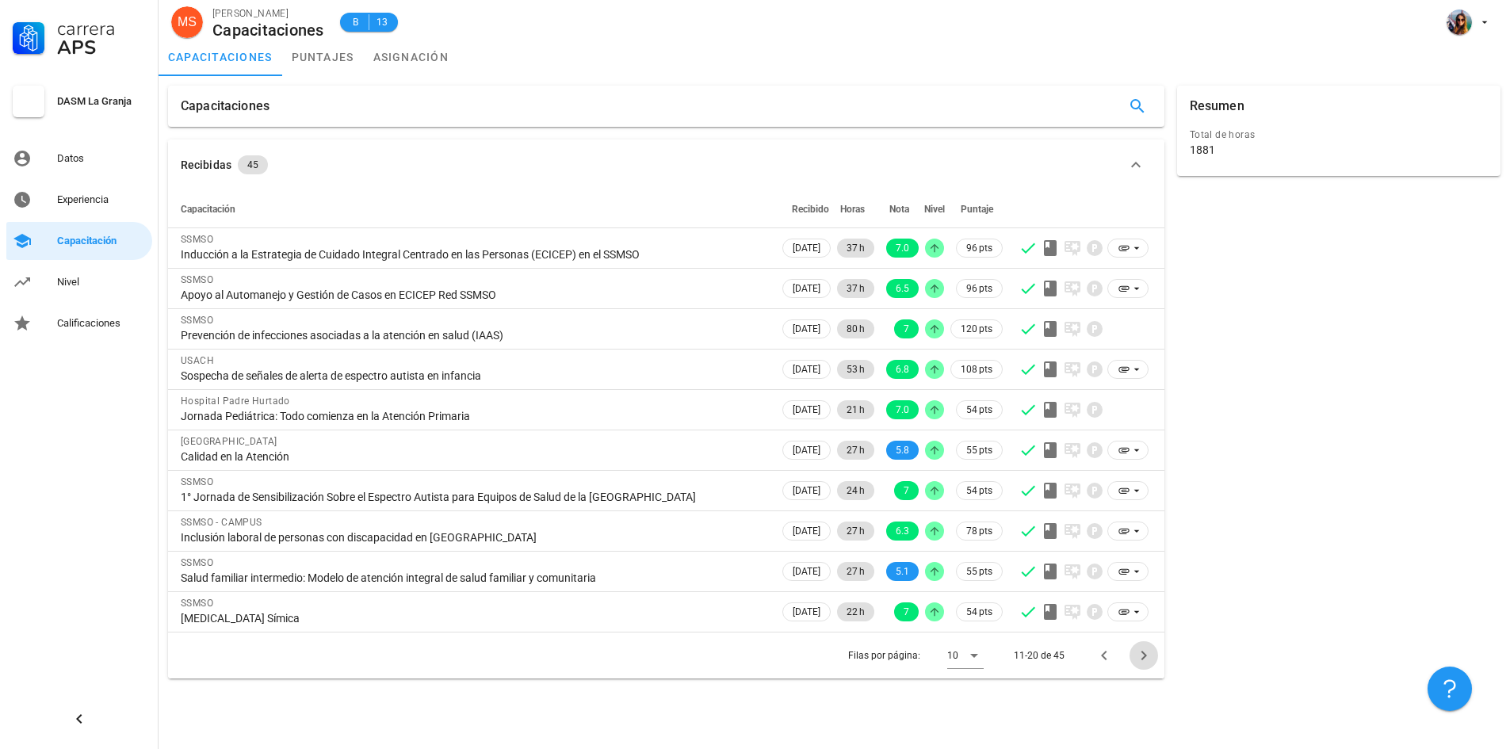
click at [1144, 657] on icon "Página siguiente" at bounding box center [1144, 656] width 6 height 10
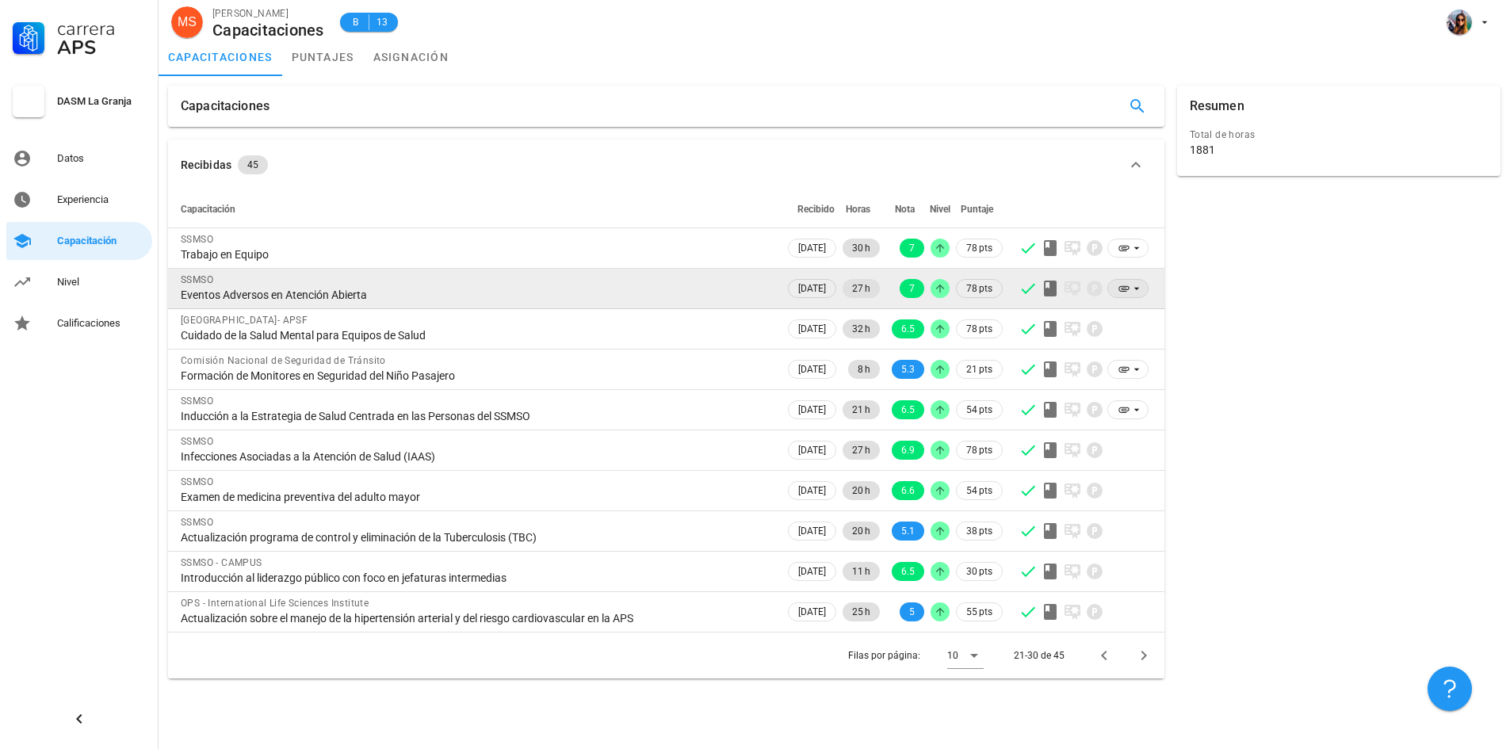
click at [1133, 291] on icon at bounding box center [1136, 288] width 13 height 13
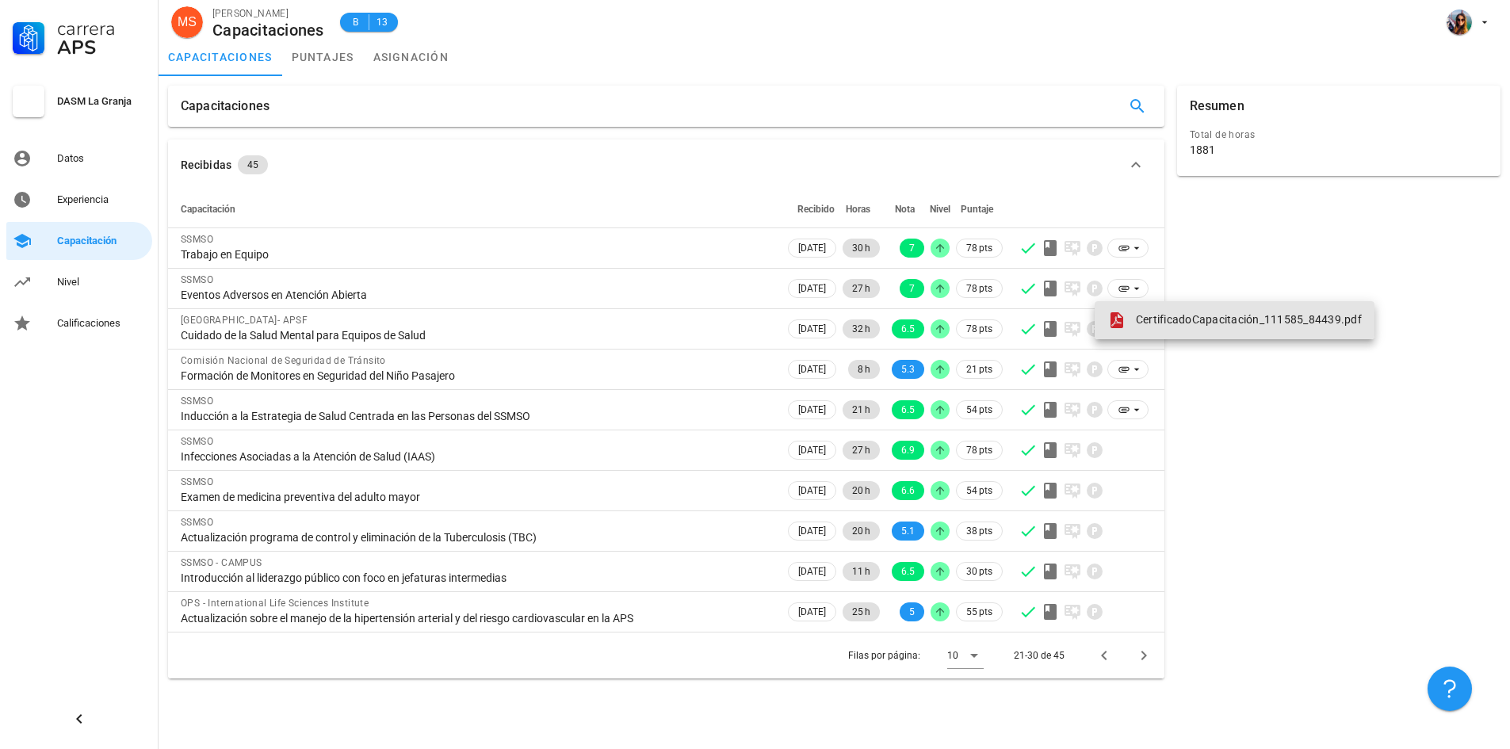
click at [1177, 319] on span "CertificadoCapacitación_111585_84439.pdf" at bounding box center [1249, 319] width 226 height 13
